Goal: Entertainment & Leisure: Consume media (video, audio)

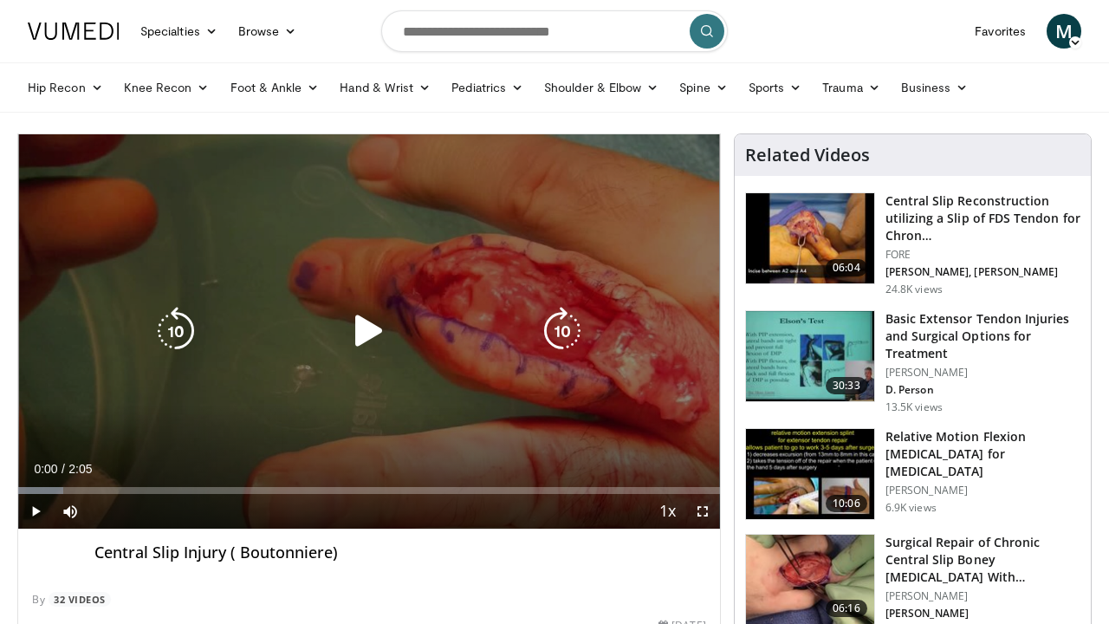
click at [367, 341] on icon "Video Player" at bounding box center [369, 331] width 49 height 49
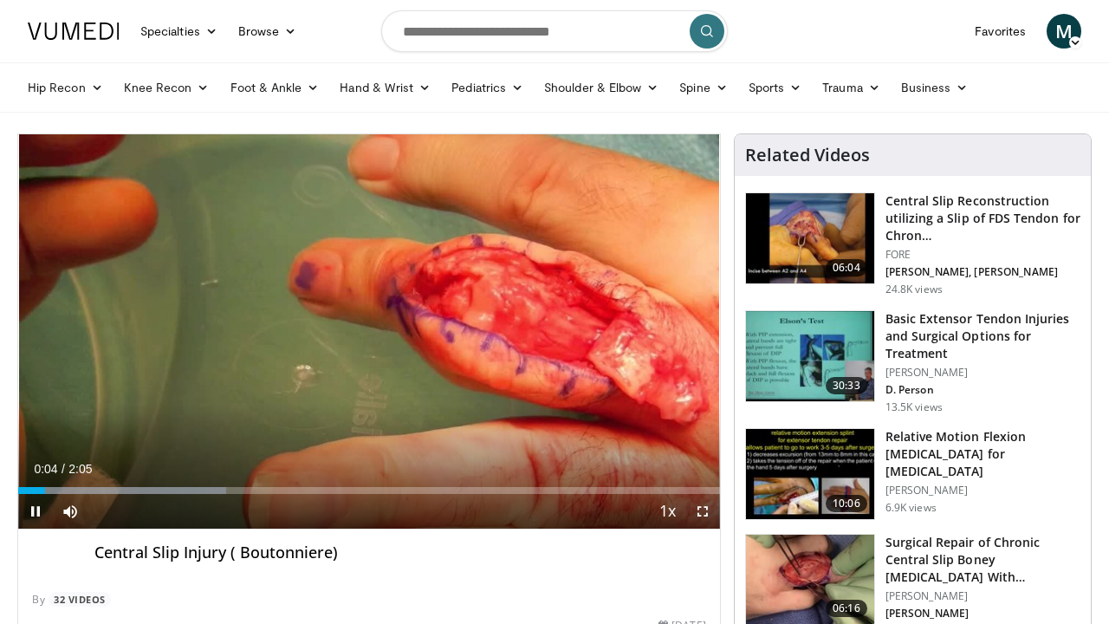
click at [704, 513] on span "Video Player" at bounding box center [702, 511] width 35 height 35
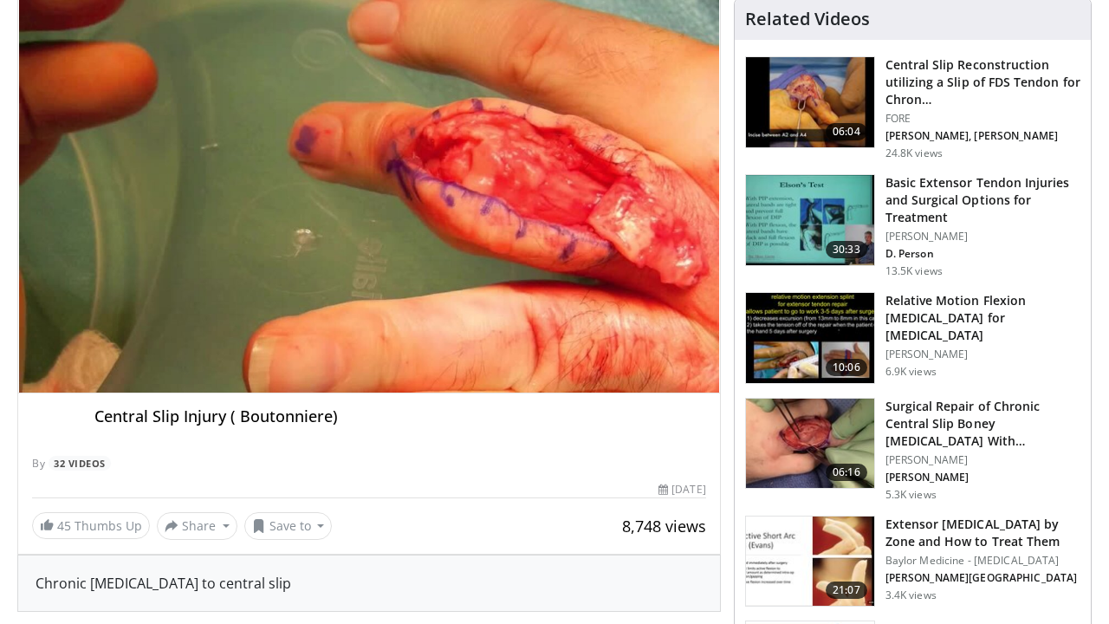
scroll to position [135, 0]
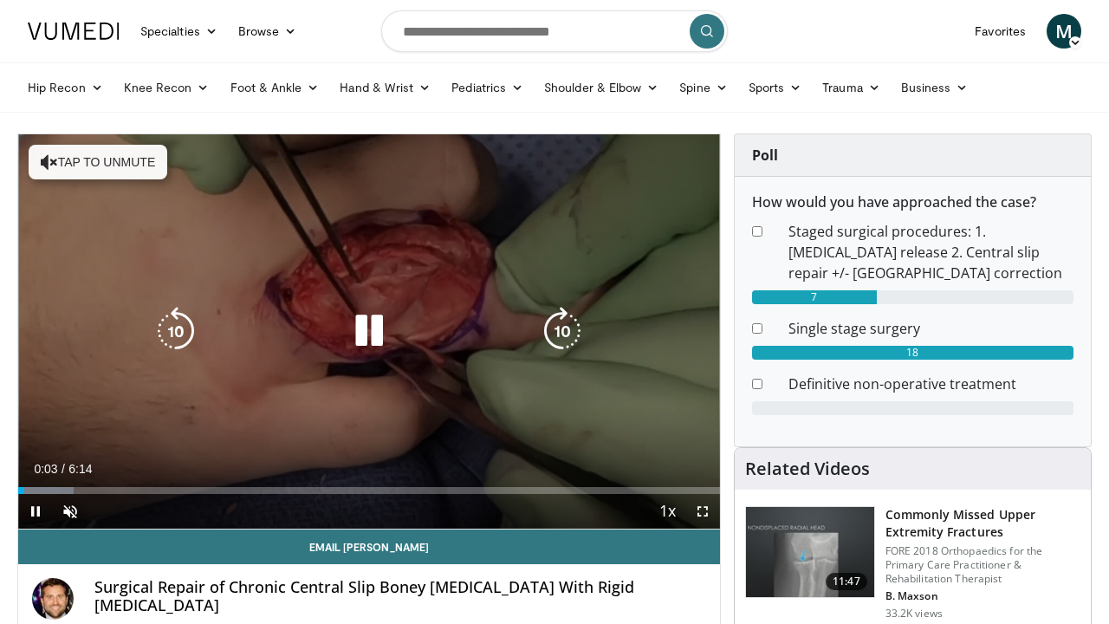
click at [73, 158] on button "Tap to unmute" at bounding box center [98, 162] width 139 height 35
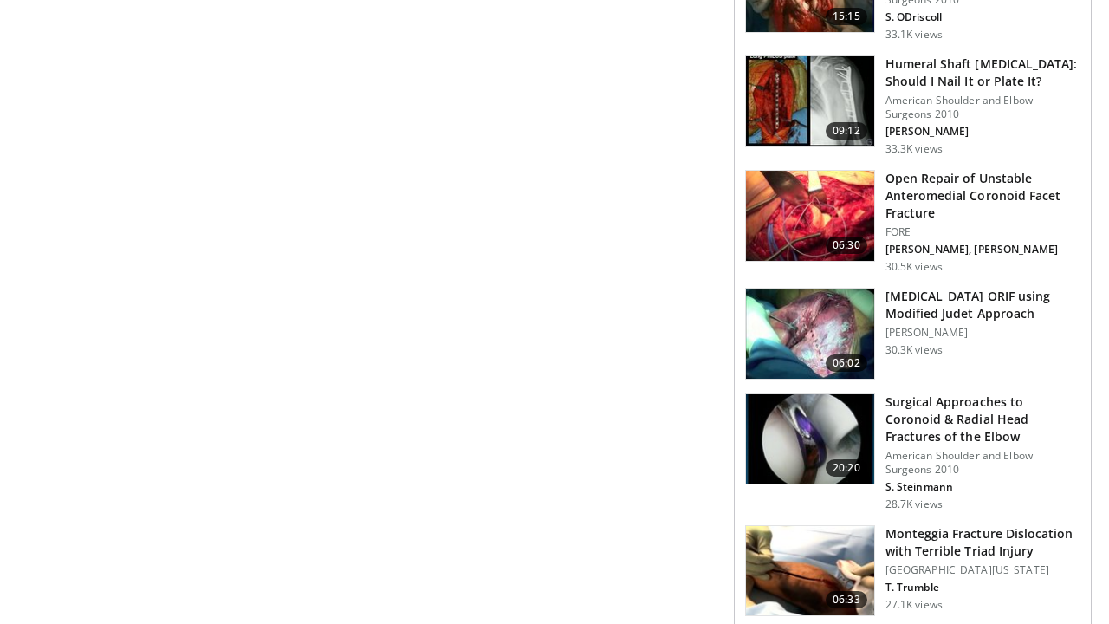
scroll to position [1434, 0]
